Goal: Task Accomplishment & Management: Manage account settings

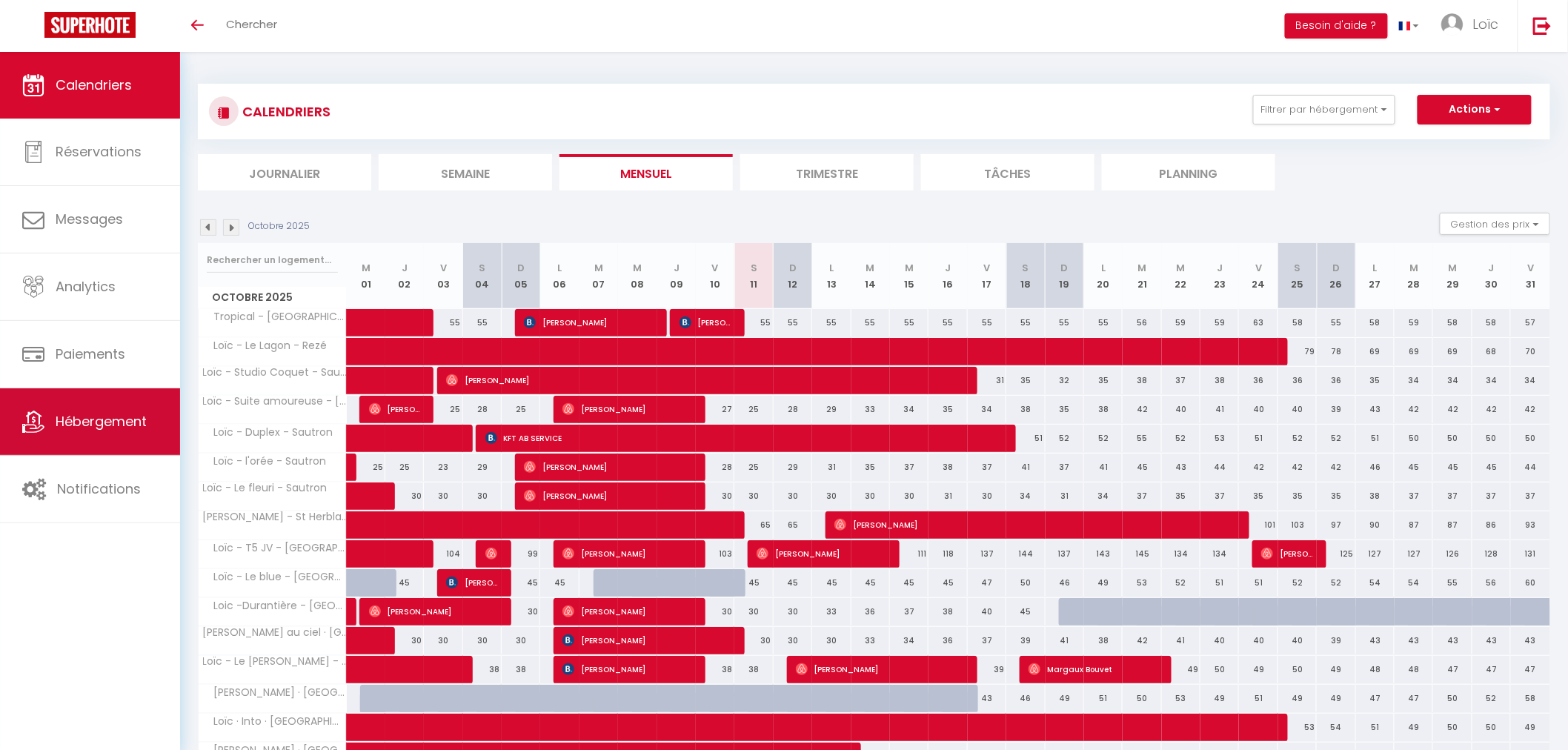
click at [129, 446] on link "Hébergement" at bounding box center [90, 421] width 180 height 67
click at [94, 428] on span "Hébergement" at bounding box center [101, 421] width 91 height 19
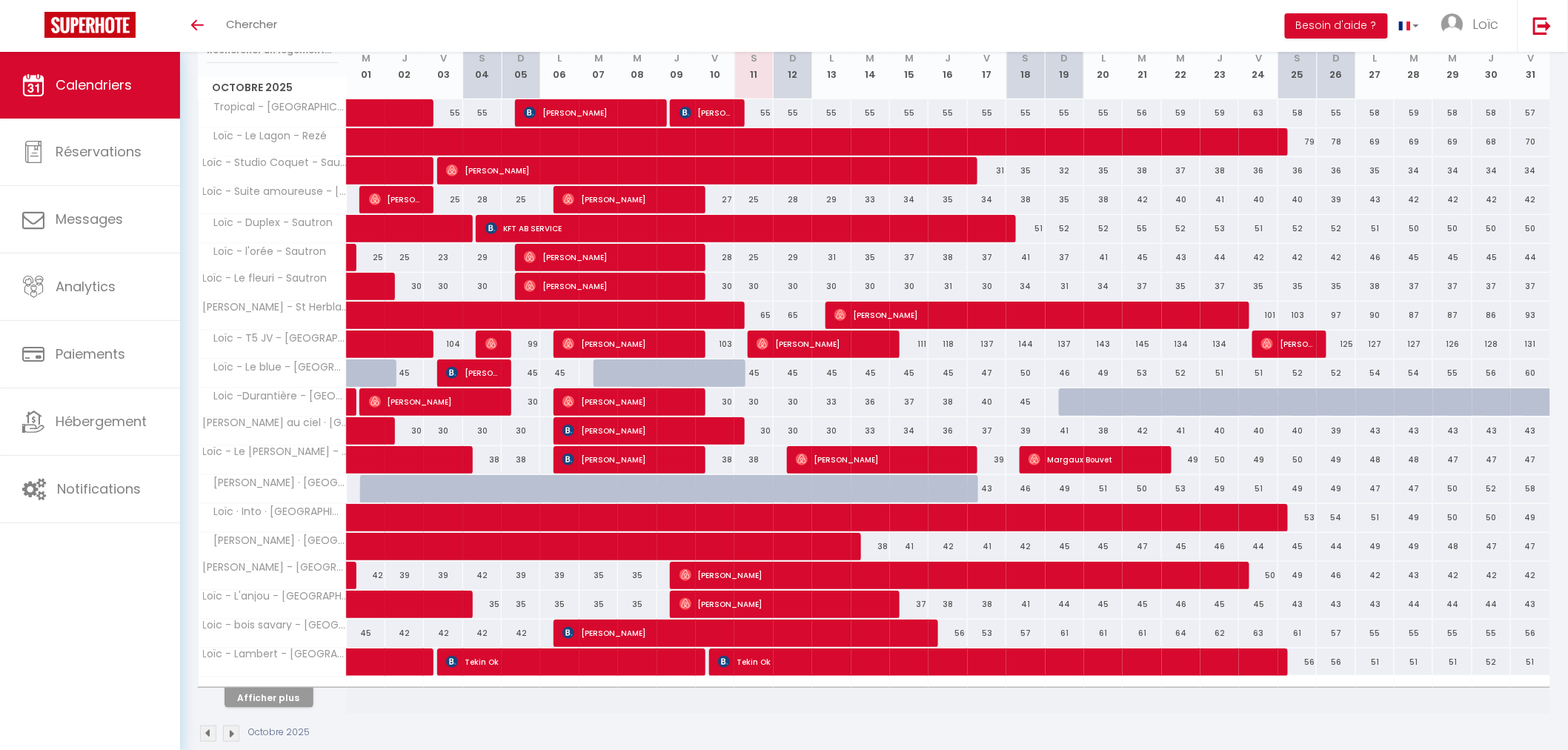
scroll to position [236, 0]
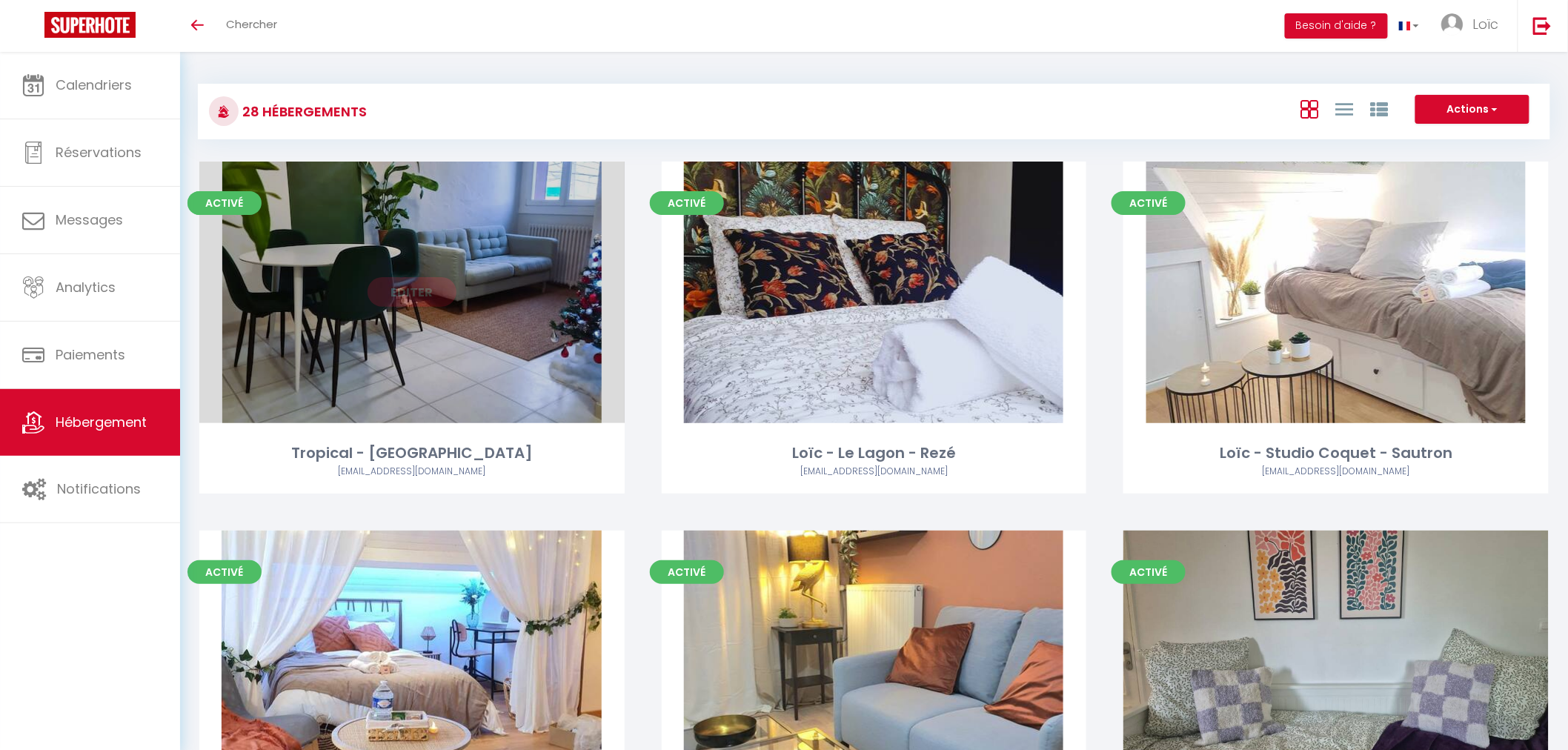
click at [401, 311] on div "Editer" at bounding box center [412, 292] width 425 height 262
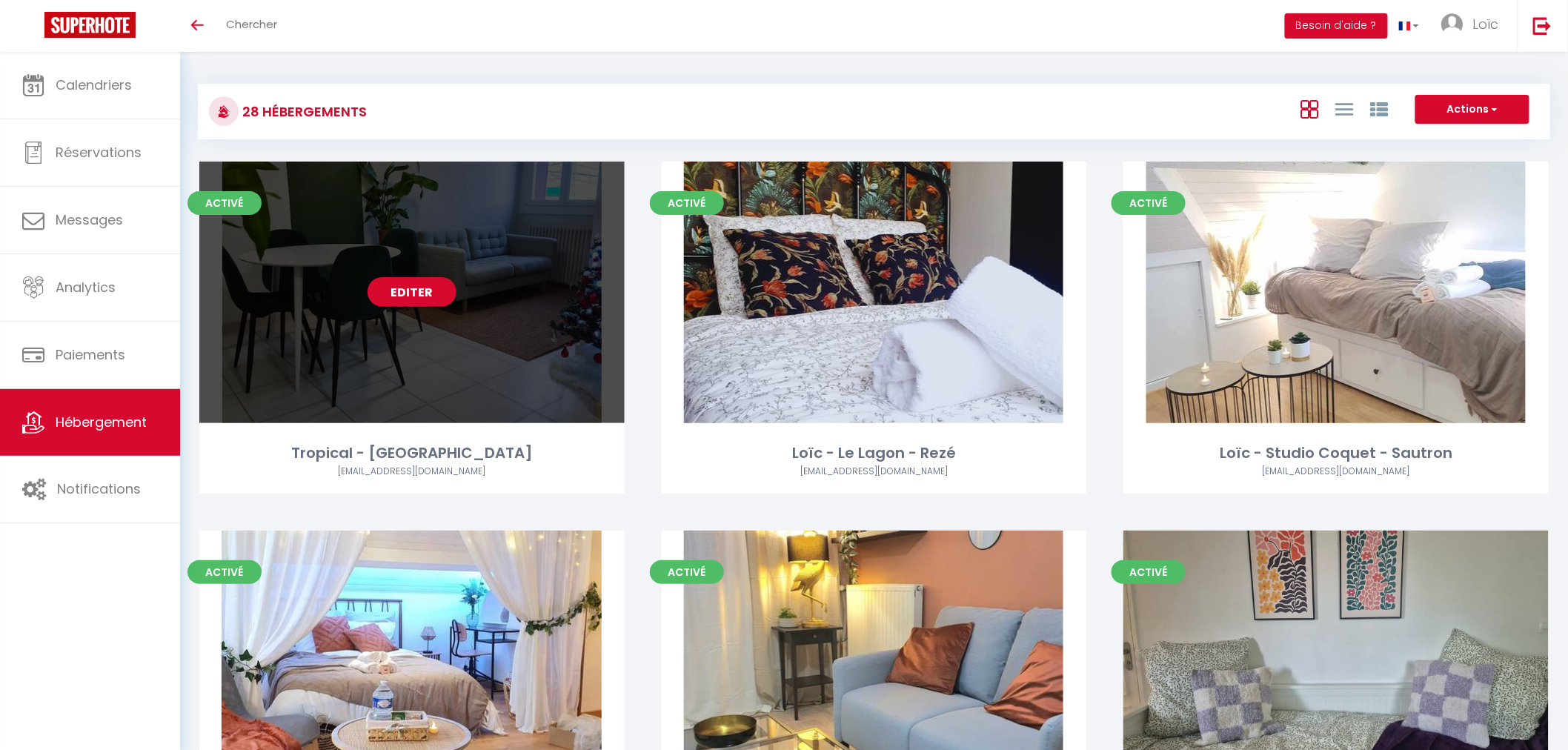
click at [405, 306] on link "Editer" at bounding box center [412, 292] width 89 height 30
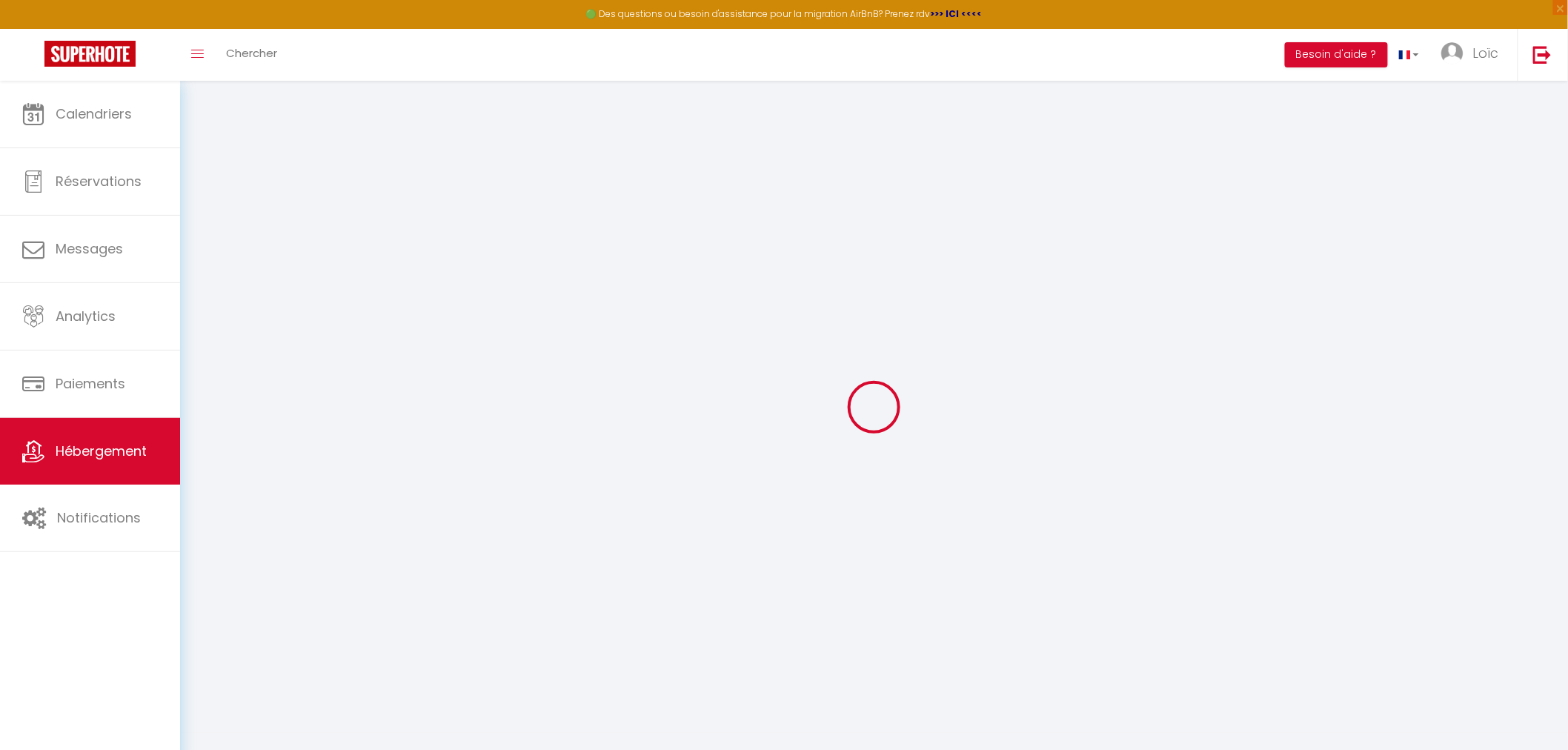
select select "+ 17 %"
select select "+ 20 %"
select select
checkbox input "false"
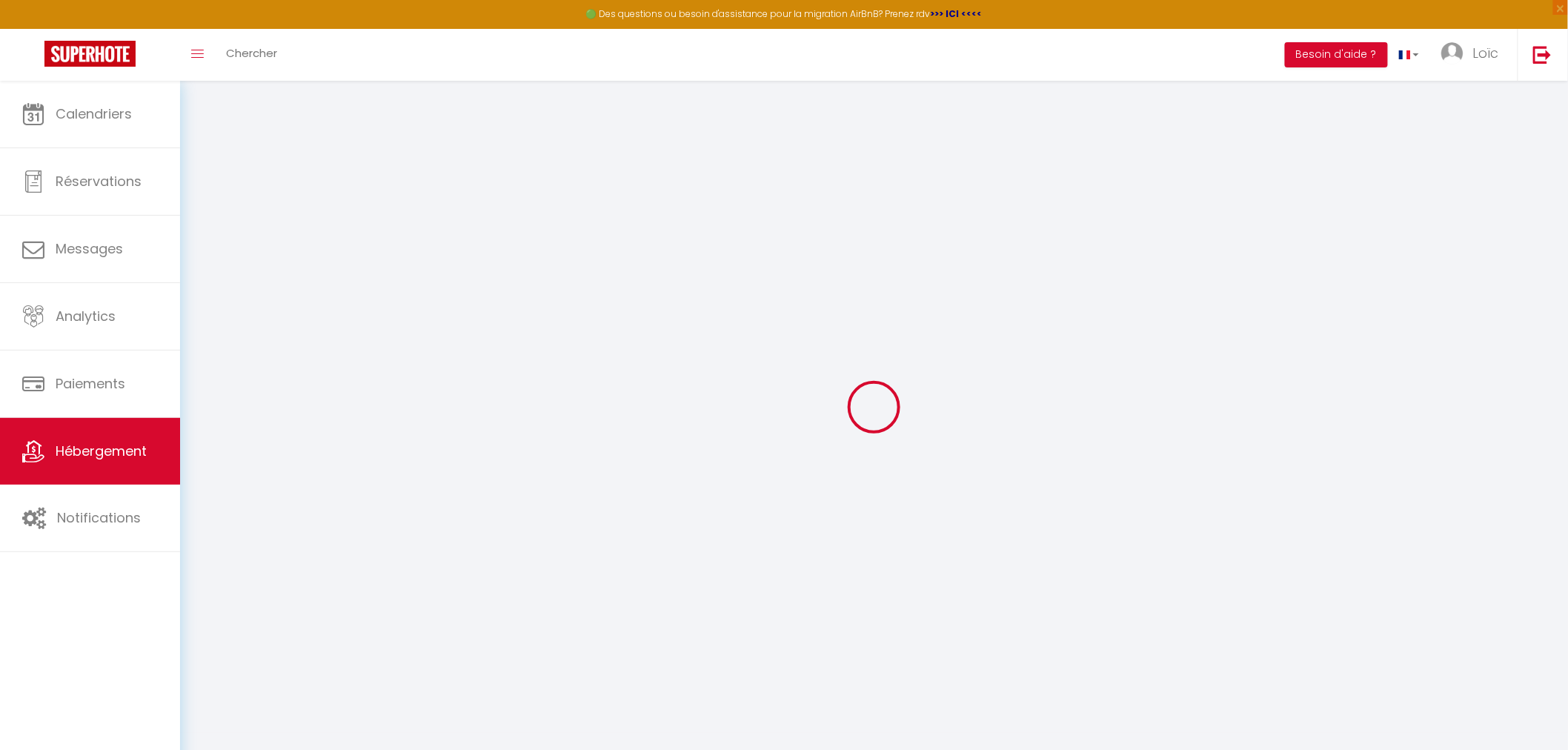
checkbox input "true"
checkbox input "false"
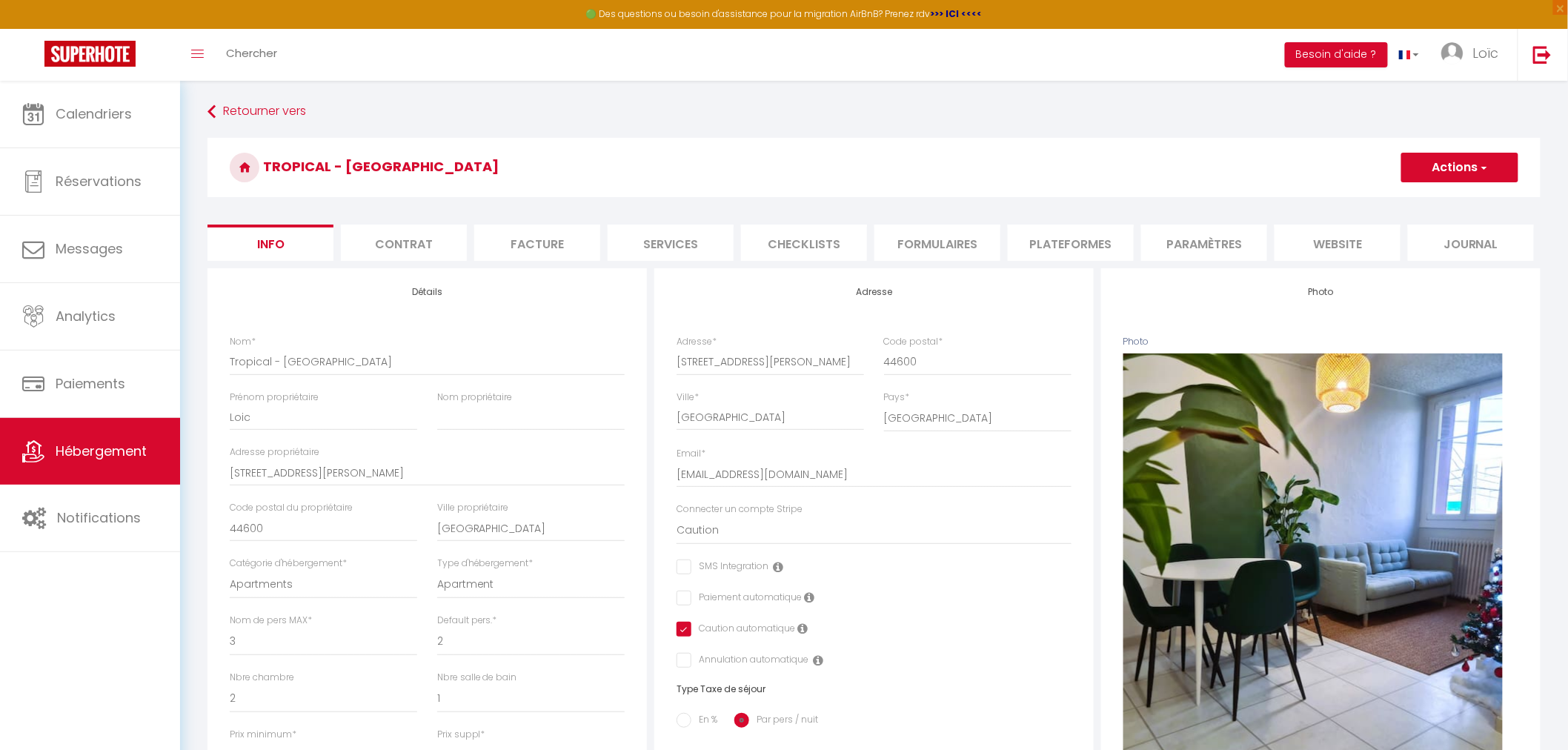
select select
checkbox input "false"
checkbox input "true"
checkbox input "false"
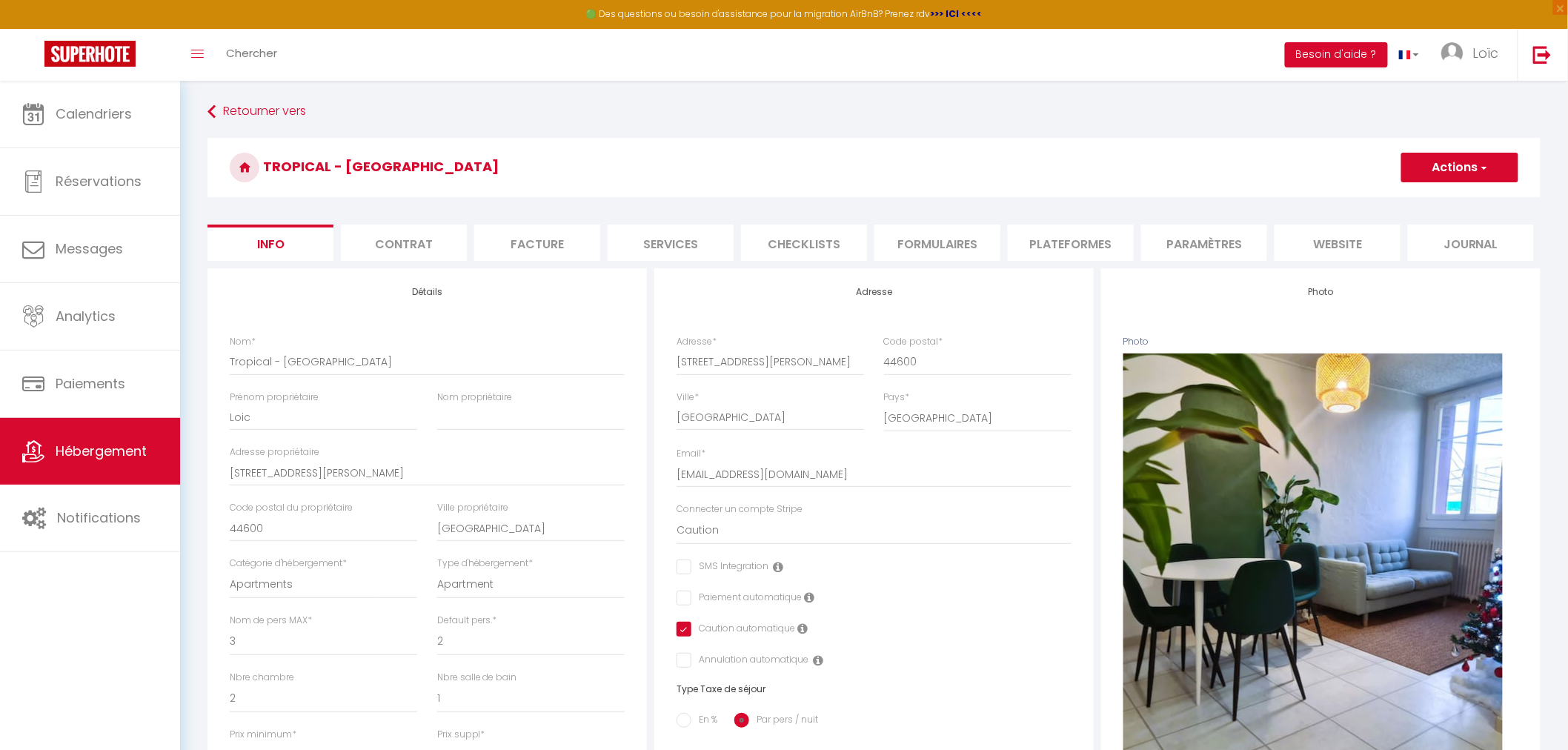
select select "3825-661610328776210094"
click at [1004, 245] on ul "Info Contrat Facture Services Checklists Formulaires Plateformes Paramètres web…" at bounding box center [875, 242] width 1333 height 36
click at [1048, 243] on li "Plateformes" at bounding box center [1071, 242] width 126 height 36
select select
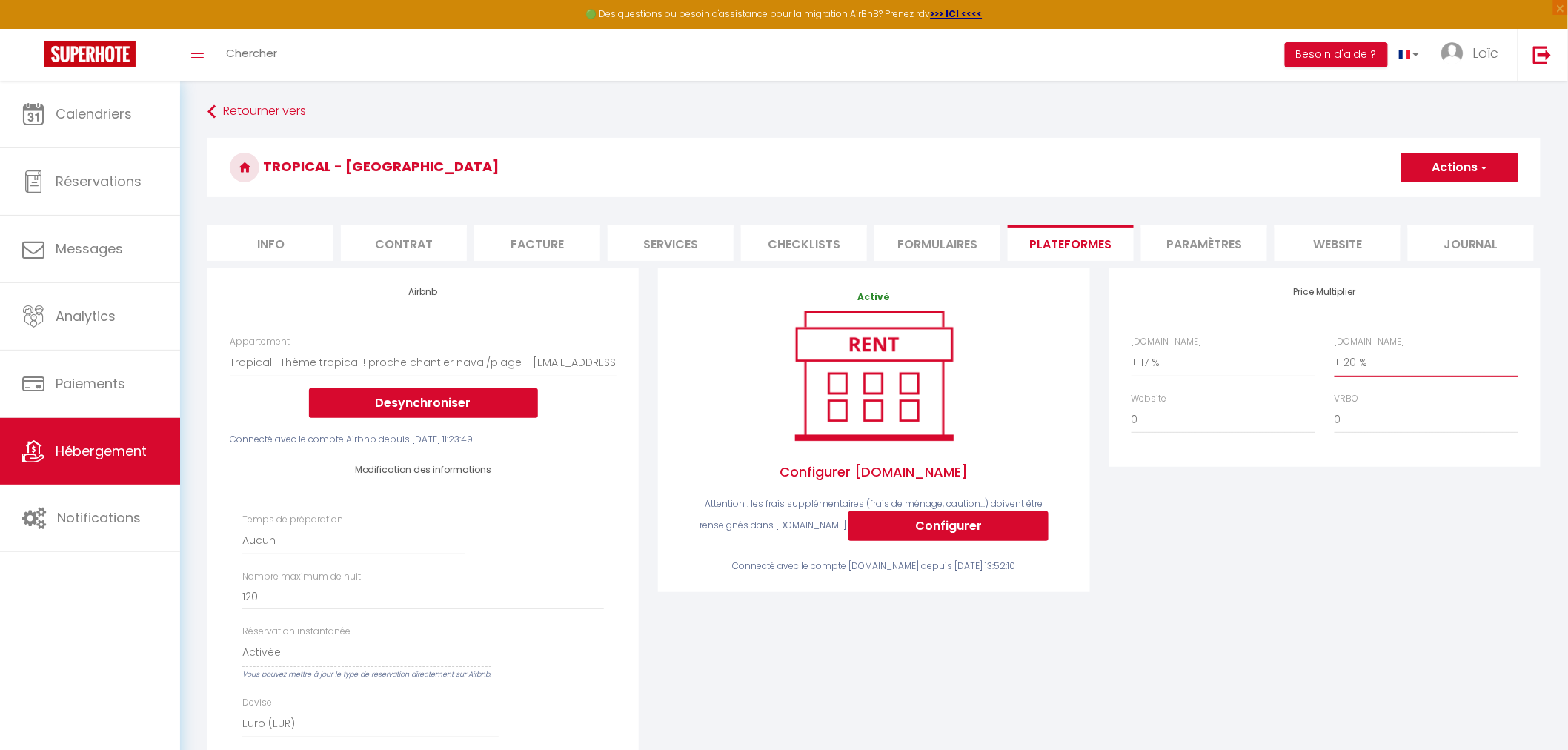
click at [1380, 365] on select "0 + 1 % + 2 % + 3 % + 4 % + 5 % + 6 % + 7 % + 8 % + 9 %" at bounding box center [1427, 362] width 184 height 28
select select "+ 23 %"
click at [1335, 348] on select "0 + 1 % + 2 % + 3 % + 4 % + 5 % + 6 % + 7 % + 8 % + 9 %" at bounding box center [1427, 362] width 184 height 28
select select
click at [1202, 356] on select "0 + 1 % + 2 % + 3 % + 4 % + 5 % + 6 % + 7 % + 8 % + 9 %" at bounding box center [1224, 362] width 184 height 28
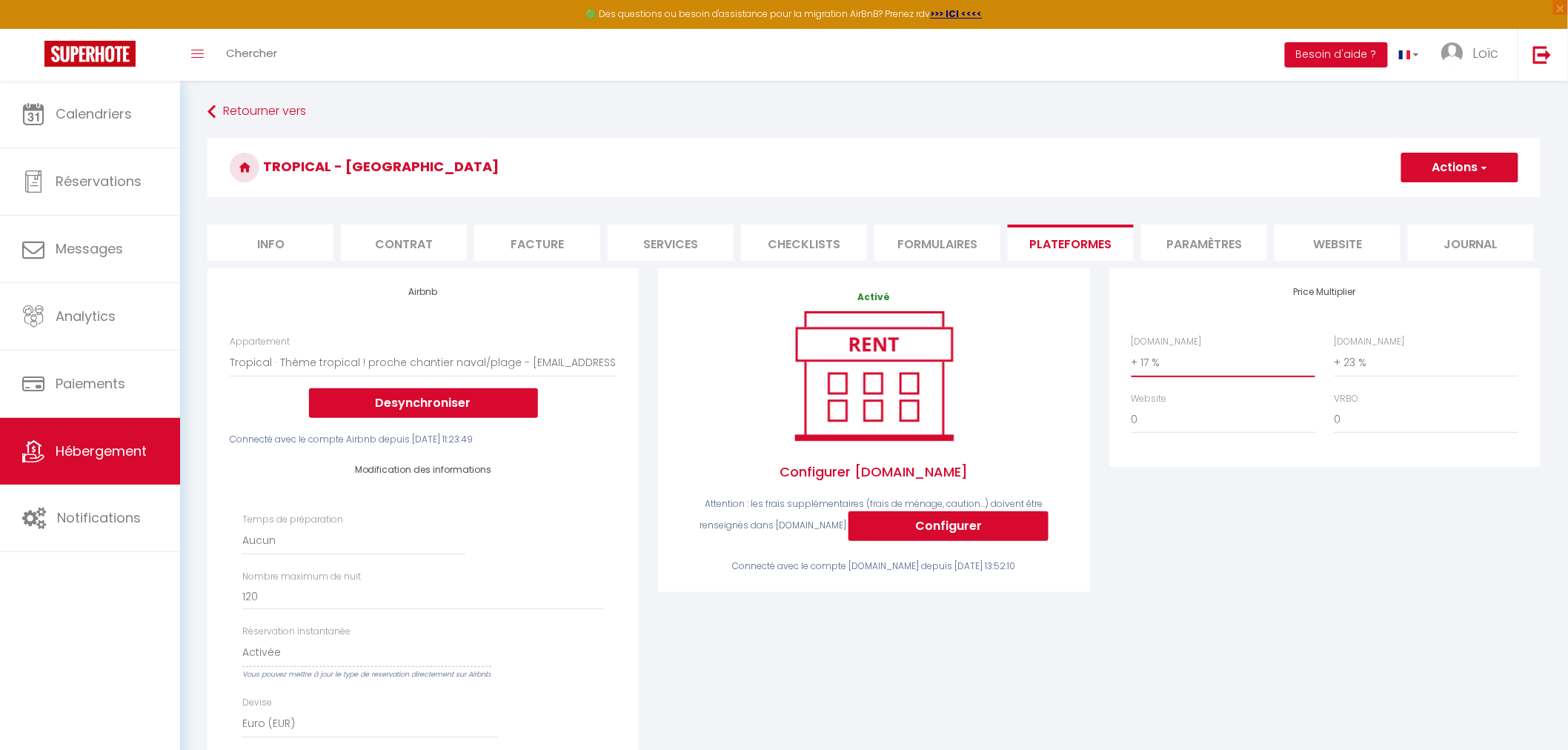
select select "+ 22 %"
click at [1132, 348] on select "0 + 1 % + 2 % + 3 % + 4 % + 5 % + 6 % + 7 % + 8 % + 9 %" at bounding box center [1224, 362] width 184 height 28
select select
click at [1477, 178] on button "Actions" at bounding box center [1460, 167] width 117 height 30
click at [1457, 203] on link "Enregistrer" at bounding box center [1459, 200] width 117 height 19
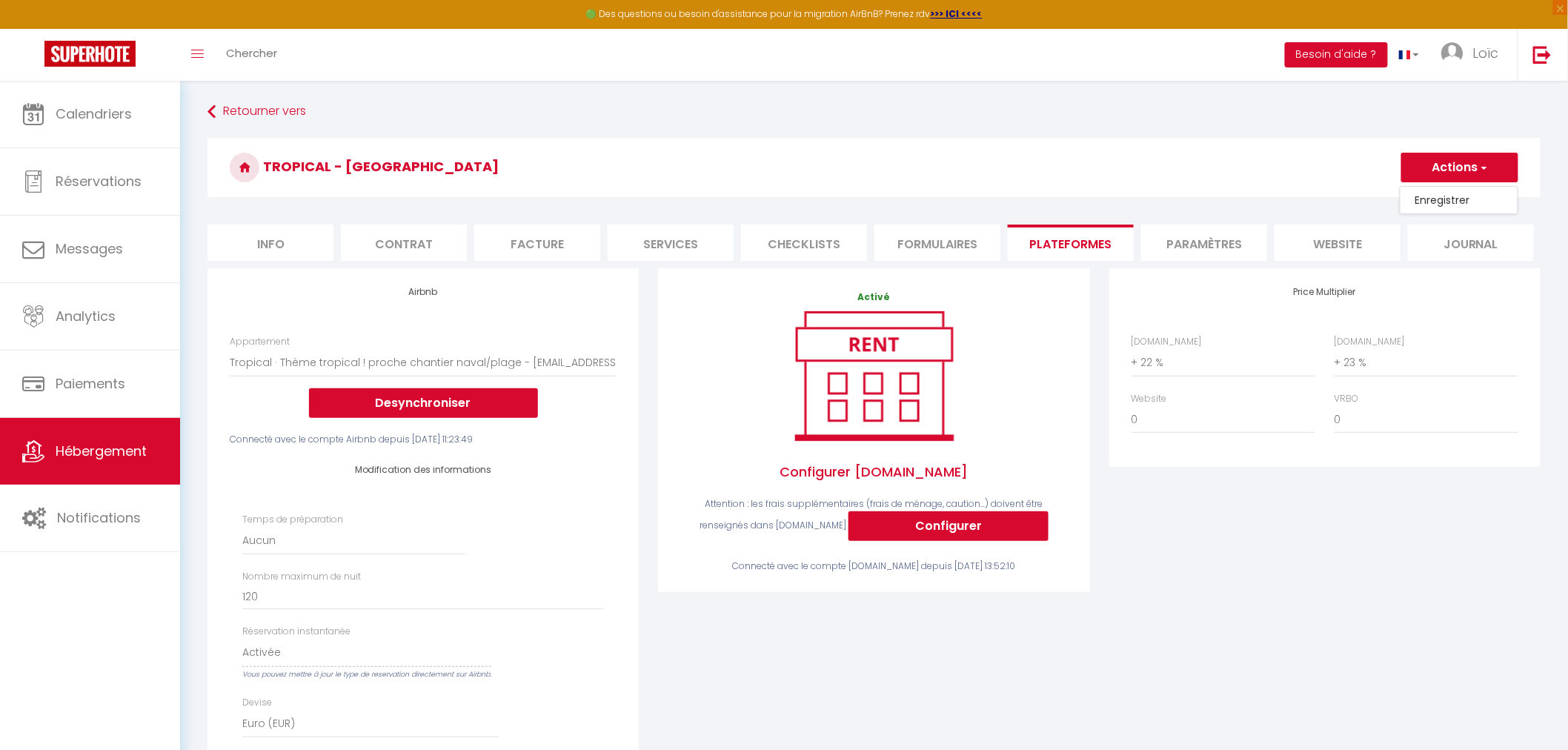
select select "EUR"
select select
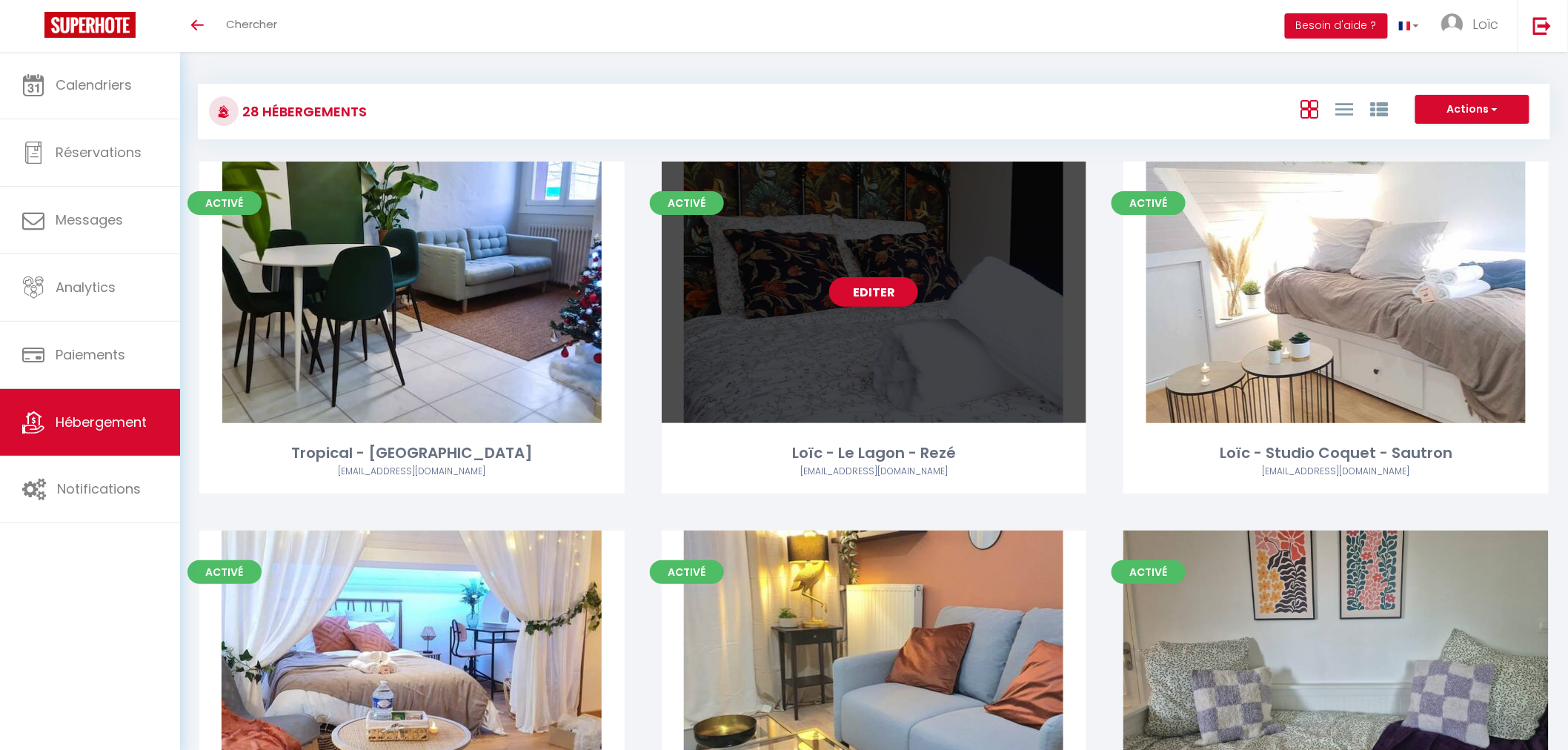
click at [900, 275] on div "Editer" at bounding box center [875, 292] width 425 height 262
click at [895, 285] on link "Editer" at bounding box center [874, 292] width 89 height 30
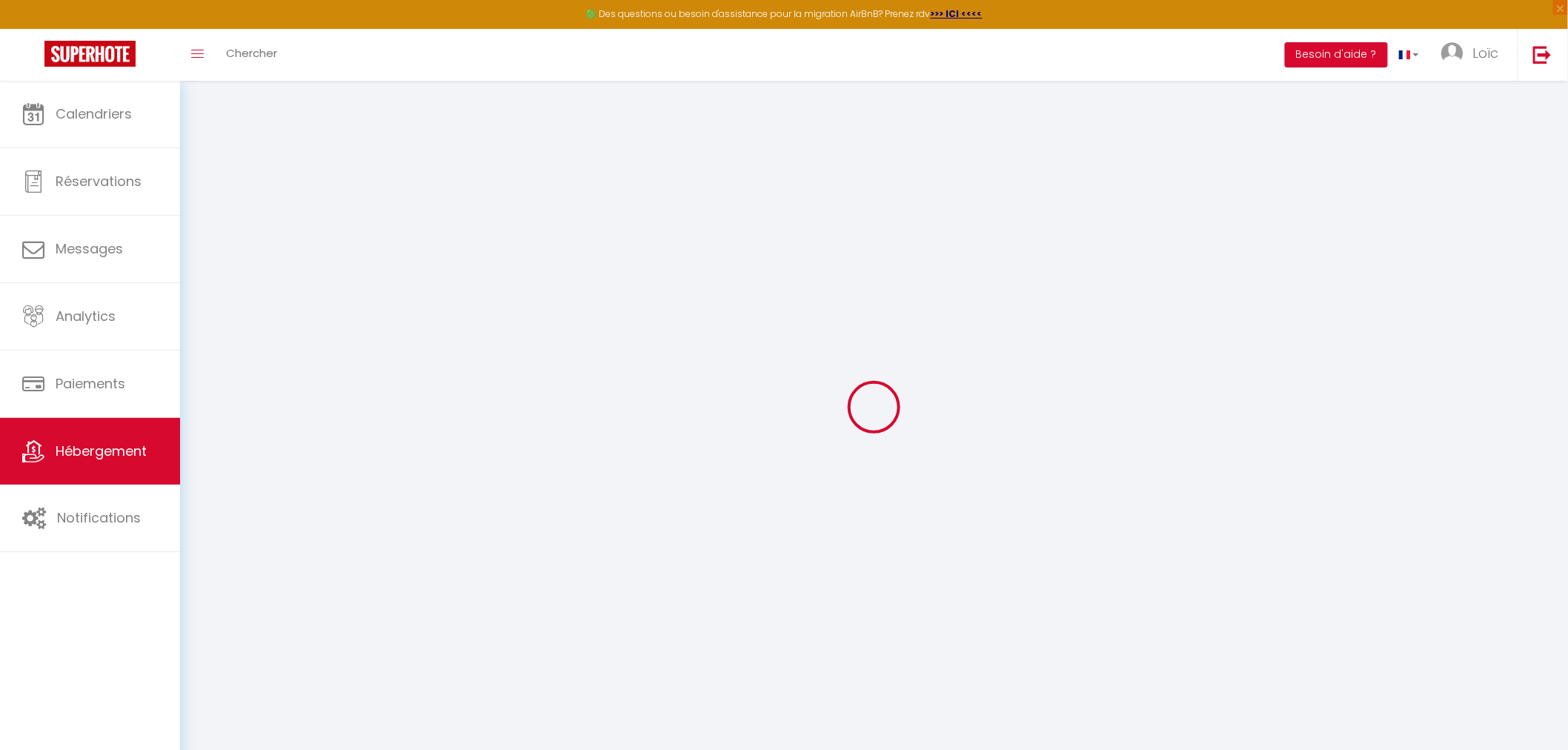
select select "3825-1025235209725618679"
select select "+ 17 %"
select select "+ 20 %"
select select
checkbox input "false"
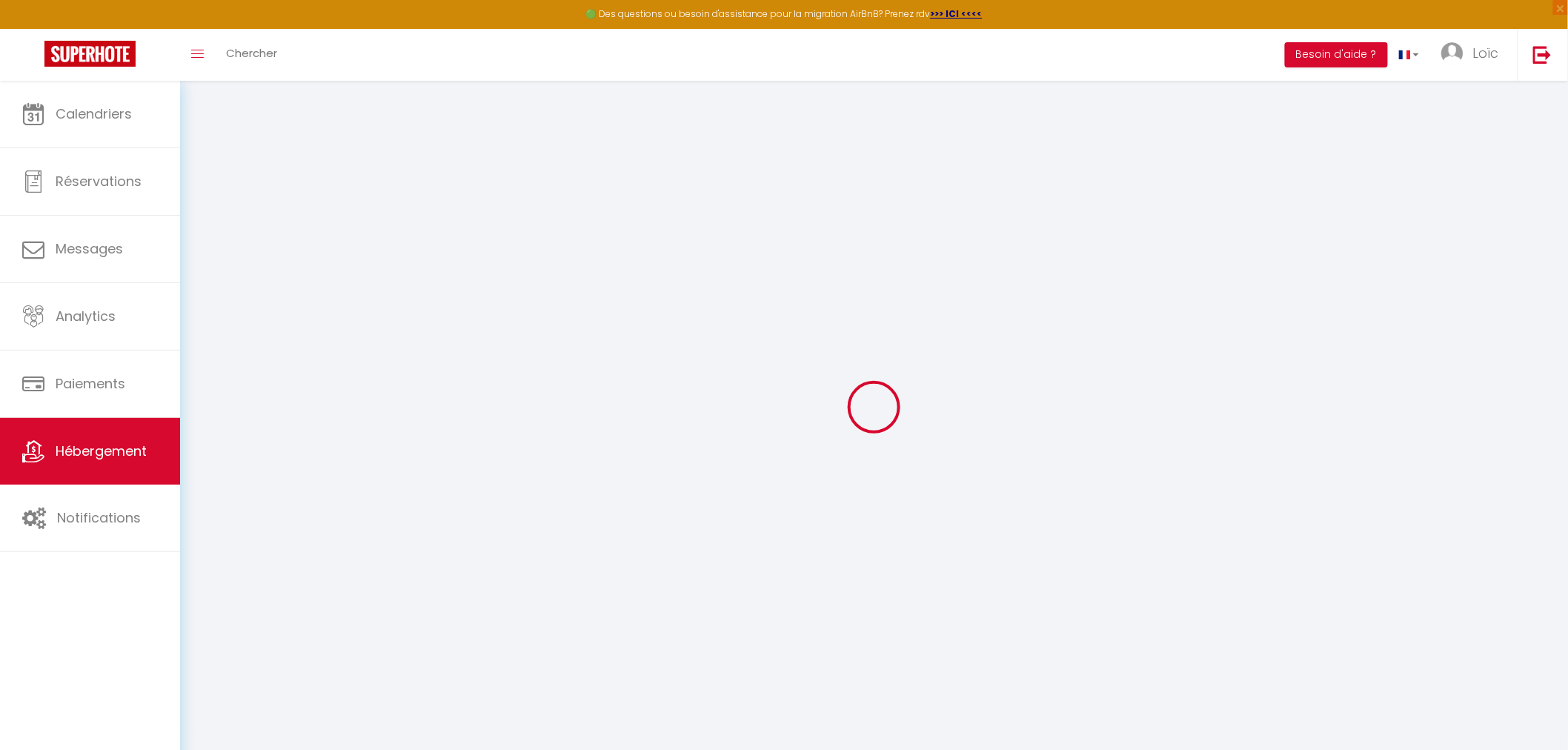
checkbox input "false"
checkbox input "true"
checkbox input "false"
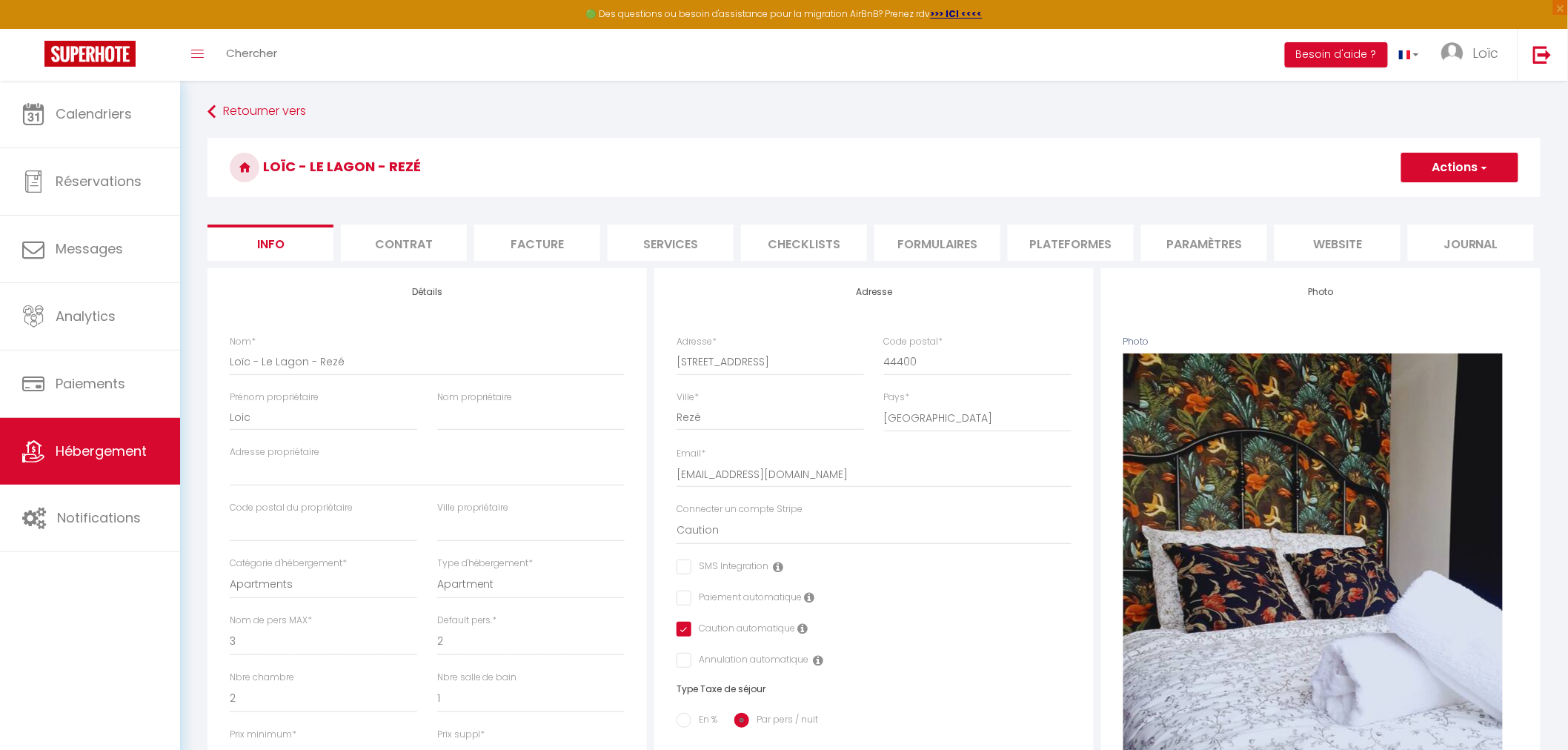
click at [1060, 240] on li "Plateformes" at bounding box center [1071, 242] width 126 height 36
select select
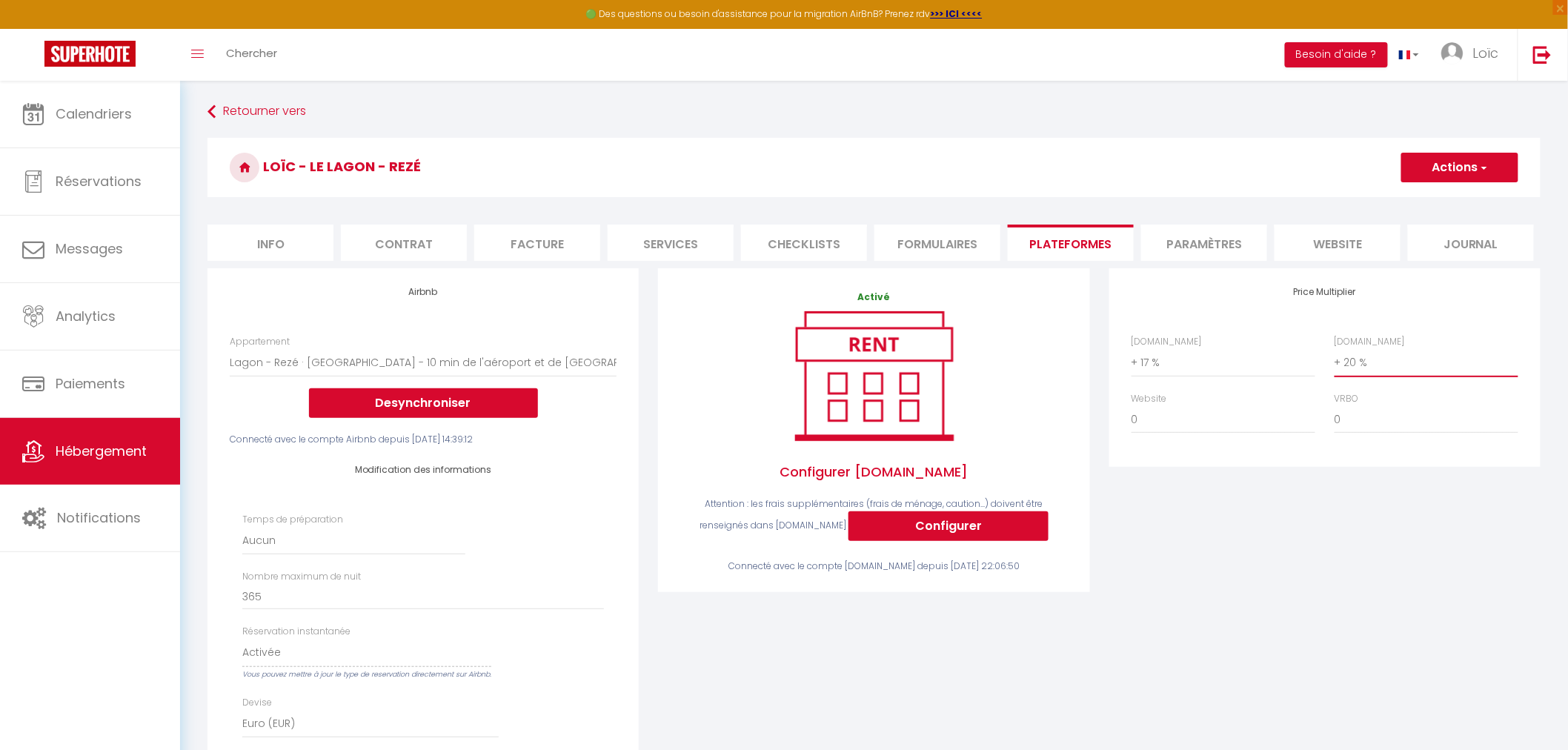
click at [1373, 357] on select "0 + 1 % + 2 % + 3 % + 4 % + 5 % + 6 % + 7 % + 8 % + 9 %" at bounding box center [1427, 362] width 184 height 28
select select "+ 23 %"
click at [1335, 348] on select "0 + 1 % + 2 % + 3 % + 4 % + 5 % + 6 % + 7 % + 8 % + 9 %" at bounding box center [1427, 362] width 184 height 28
select select
click at [1204, 358] on select "0 + 1 % + 2 % + 3 % + 4 % + 5 % + 6 % + 7 % + 8 % + 9 %" at bounding box center [1224, 362] width 184 height 28
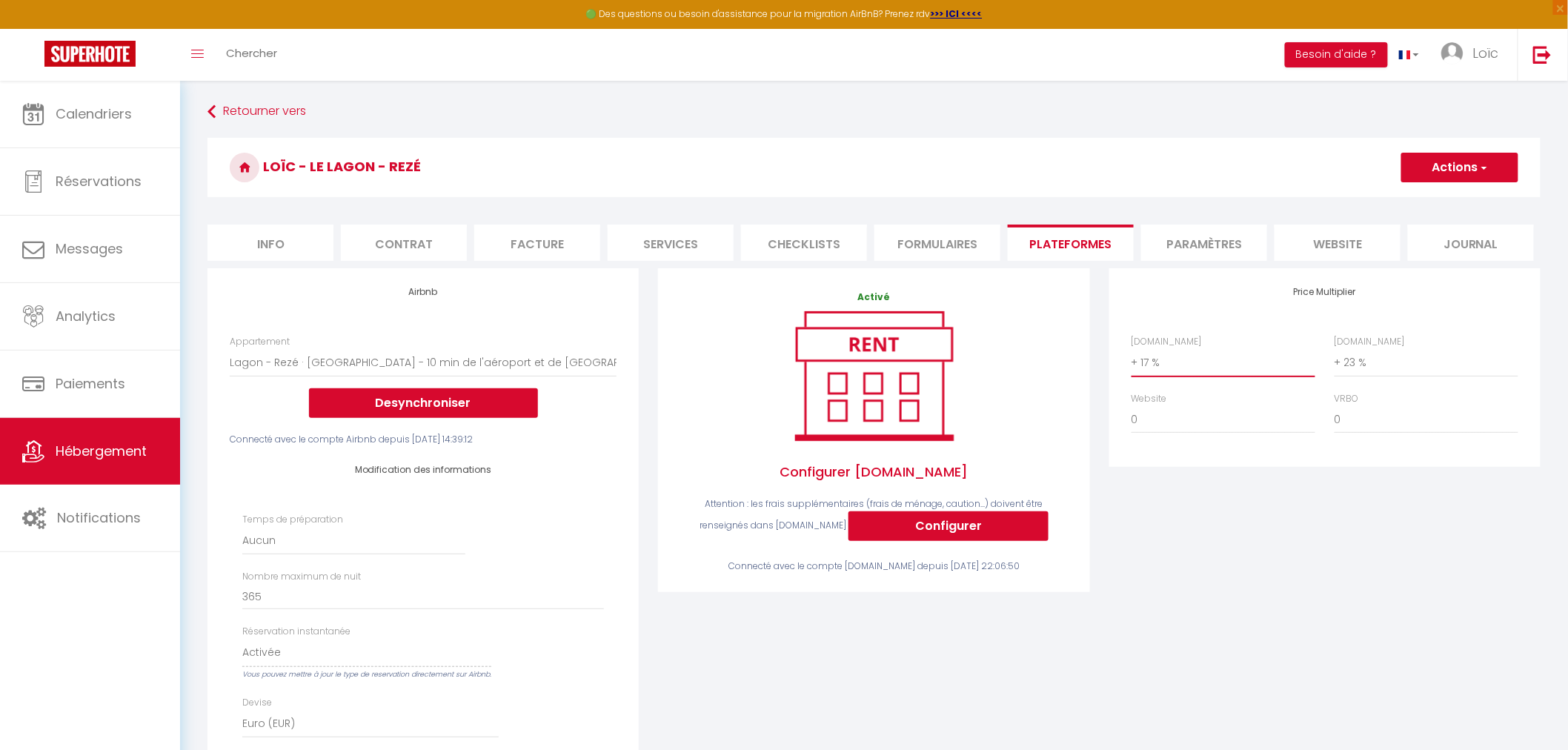
select select "+ 22 %"
click at [1132, 348] on select "0 + 1 % + 2 % + 3 % + 4 % + 5 % + 6 % + 7 % + 8 % + 9 %" at bounding box center [1224, 362] width 184 height 28
select select
click at [1483, 175] on span "button" at bounding box center [1484, 167] width 9 height 15
click at [1458, 205] on link "Enregistrer" at bounding box center [1459, 200] width 117 height 19
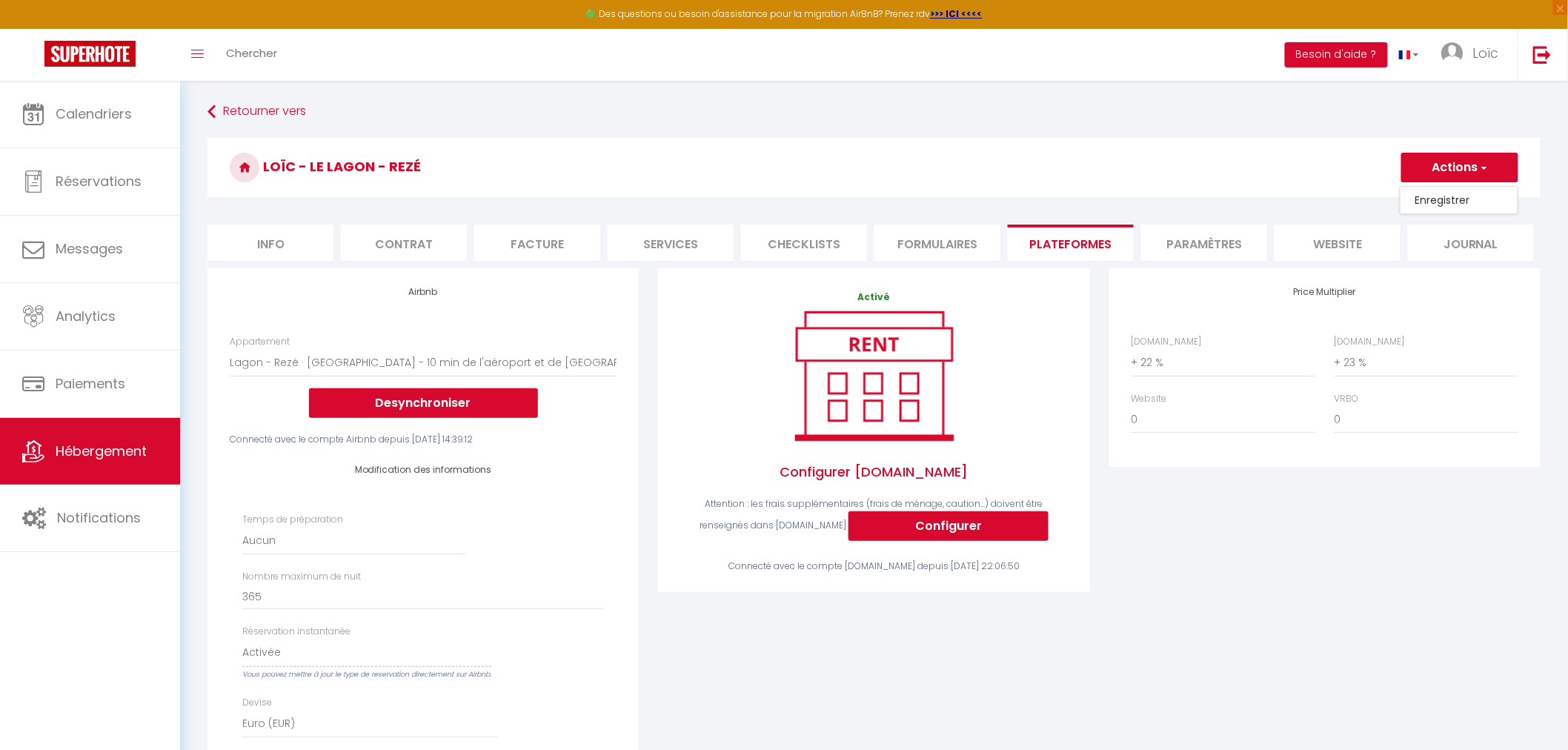
select select "EUR"
select select
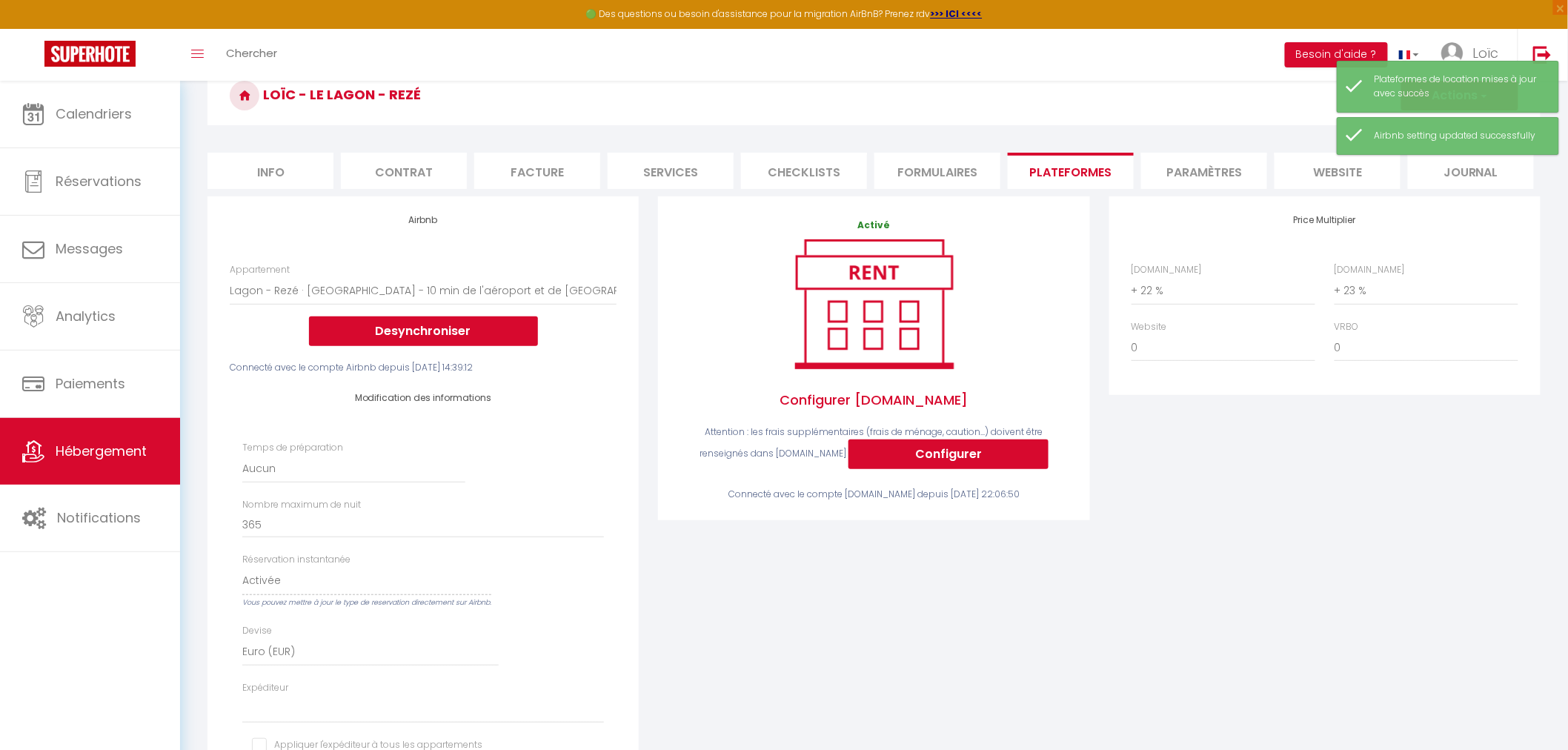
scroll to position [329, 0]
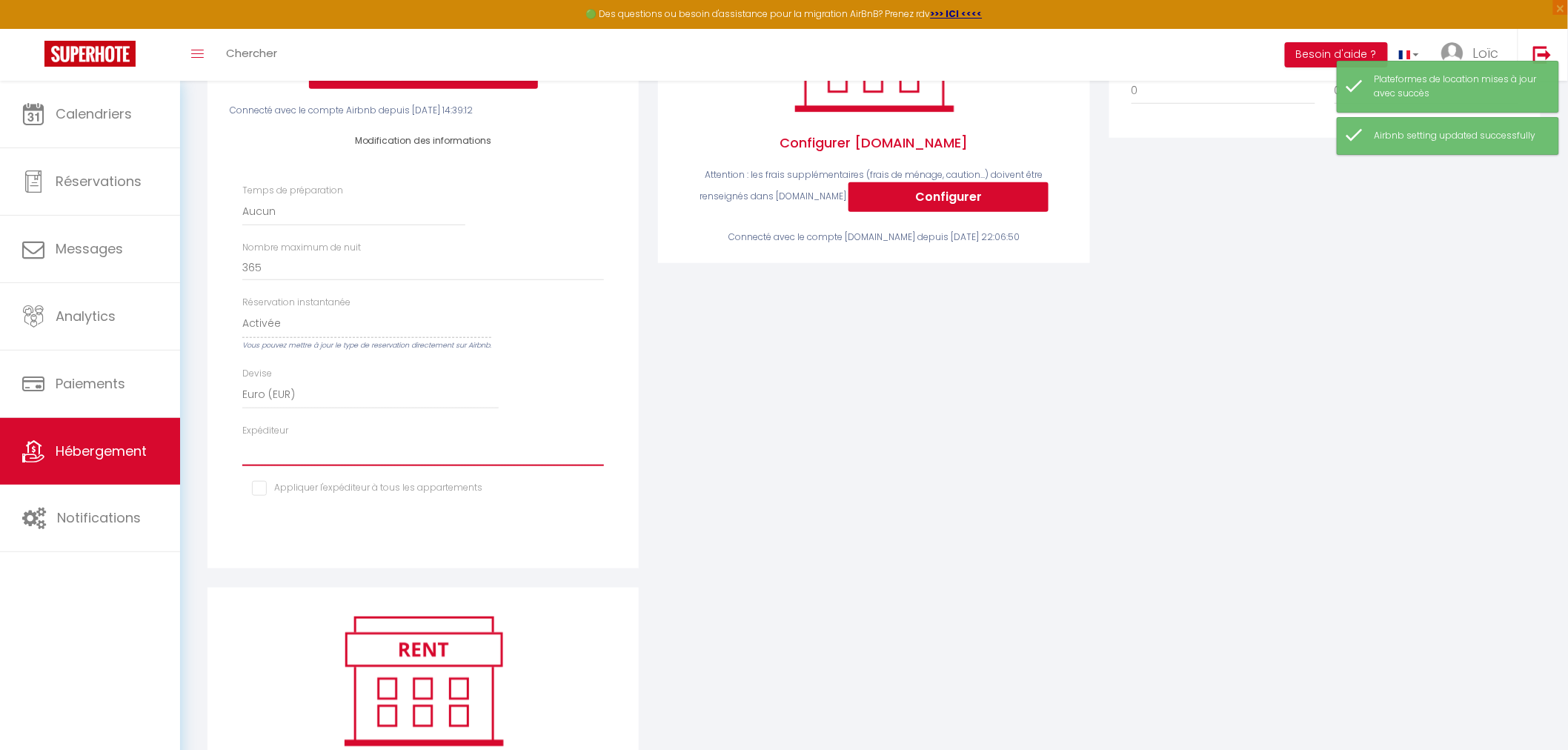
click at [390, 453] on select "[EMAIL_ADDRESS][DOMAIN_NAME] [EMAIL_ADDRESS][DOMAIN_NAME] [EMAIL_ADDRESS][DOMAI…" at bounding box center [423, 452] width 362 height 28
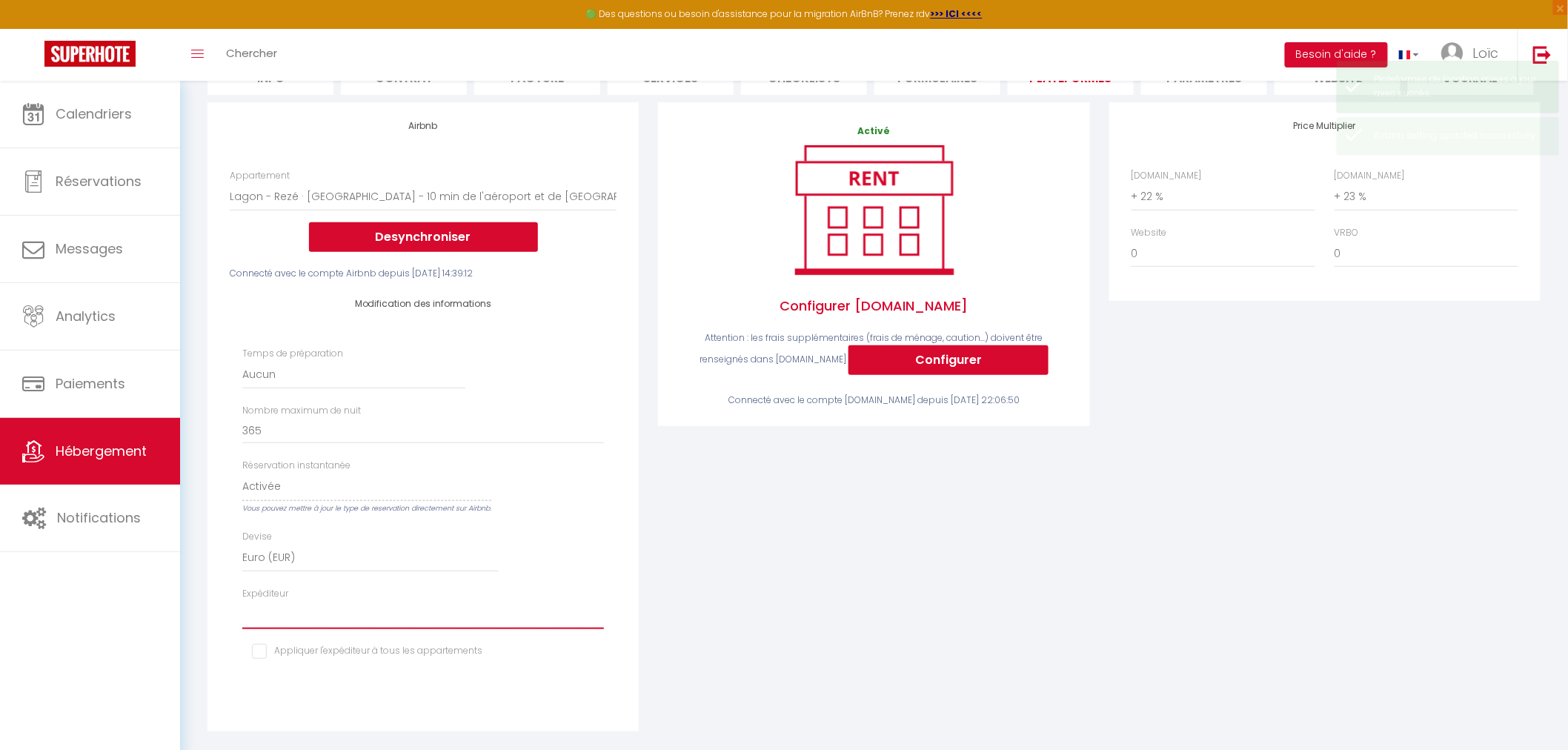
scroll to position [164, 0]
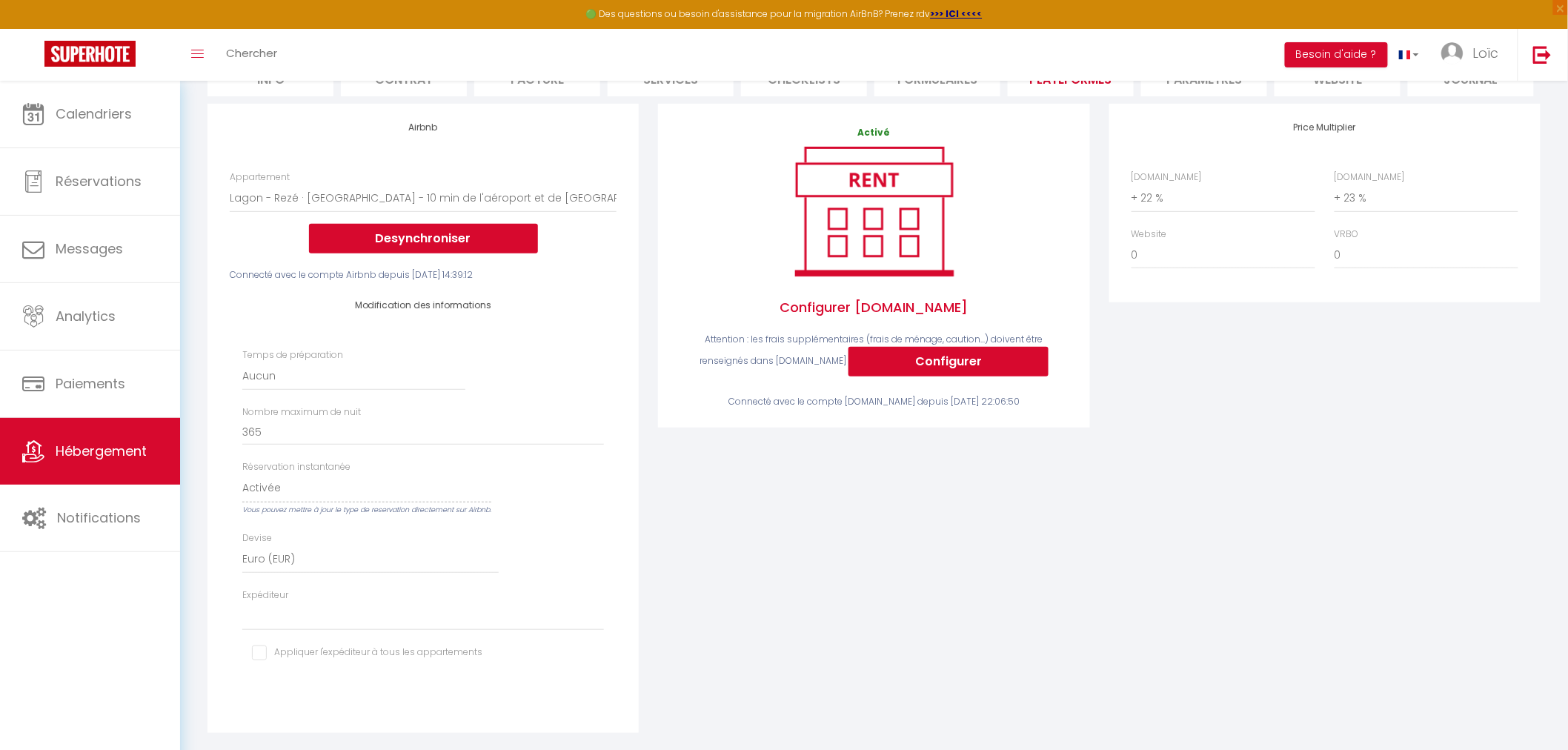
click at [351, 597] on div "Expéditeur [EMAIL_ADDRESS][DOMAIN_NAME] [EMAIL_ADDRESS][DOMAIN_NAME] [EMAIL_ADD…" at bounding box center [423, 610] width 362 height 43
click at [343, 612] on select "[EMAIL_ADDRESS][DOMAIN_NAME] [EMAIL_ADDRESS][DOMAIN_NAME] [EMAIL_ADDRESS][DOMAI…" at bounding box center [423, 616] width 362 height 28
click at [997, 580] on div "Activé Configurer [DOMAIN_NAME] Attention : les frais supplémentaires (frais de…" at bounding box center [873, 428] width 450 height 648
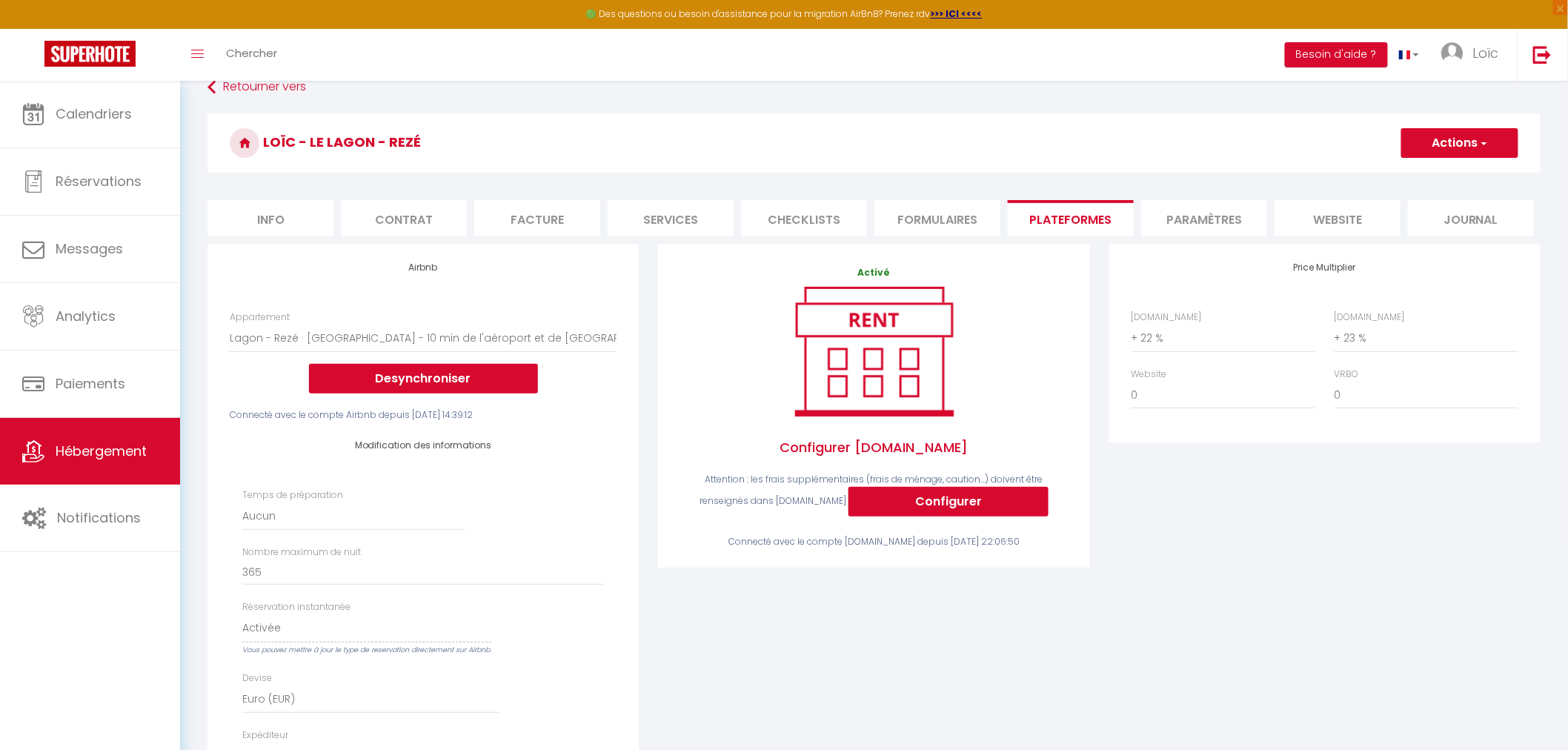
scroll to position [0, 0]
